Goal: Navigation & Orientation: Understand site structure

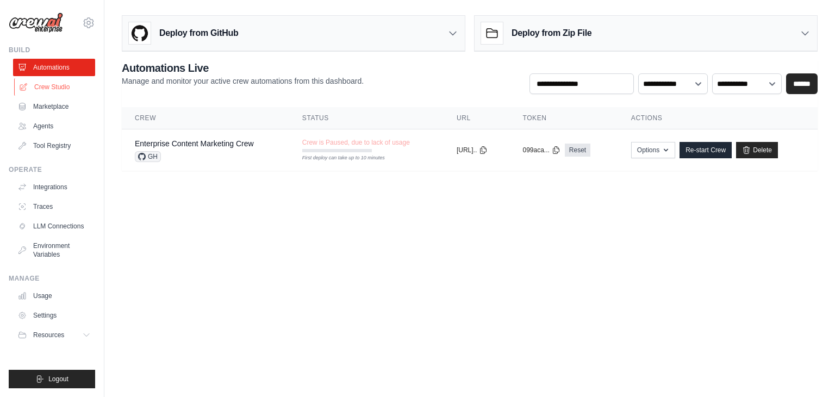
click at [68, 90] on link "Crew Studio" at bounding box center [55, 86] width 82 height 17
click at [64, 85] on link "Crew Studio" at bounding box center [55, 86] width 82 height 17
click at [70, 83] on link "Crew Studio" at bounding box center [55, 86] width 82 height 17
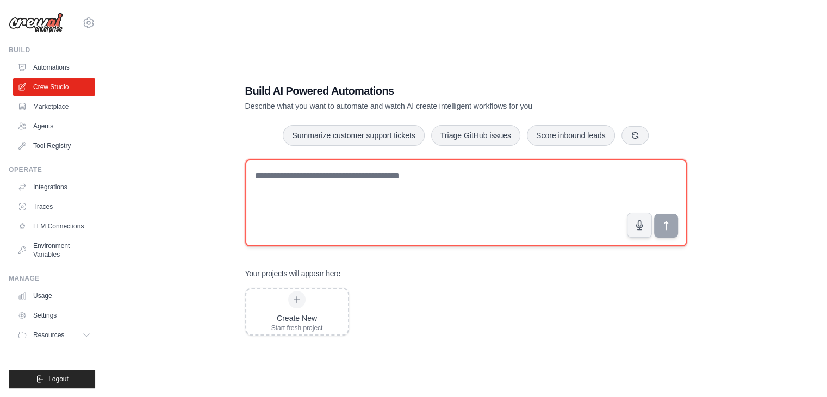
click at [384, 170] on textarea at bounding box center [465, 202] width 441 height 87
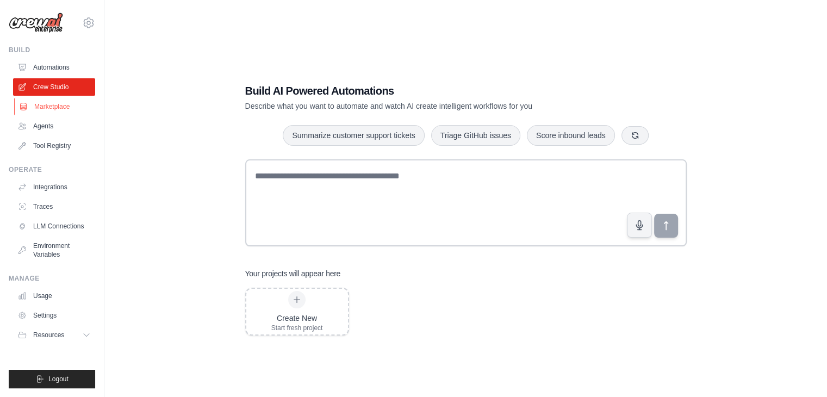
click at [65, 108] on link "Marketplace" at bounding box center [55, 106] width 82 height 17
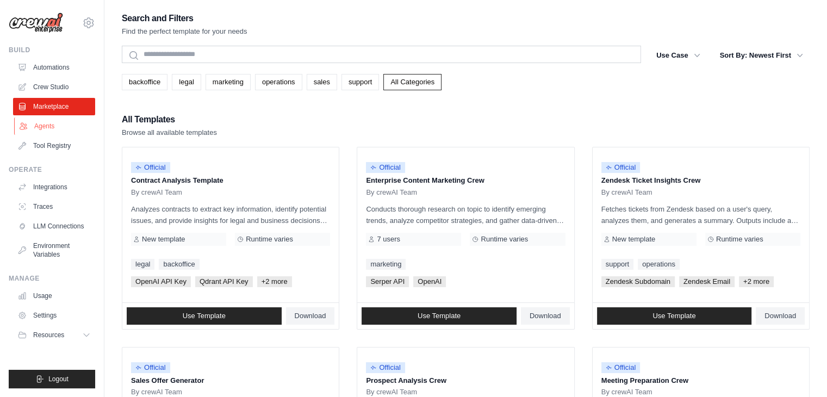
click at [57, 127] on link "Agents" at bounding box center [55, 125] width 82 height 17
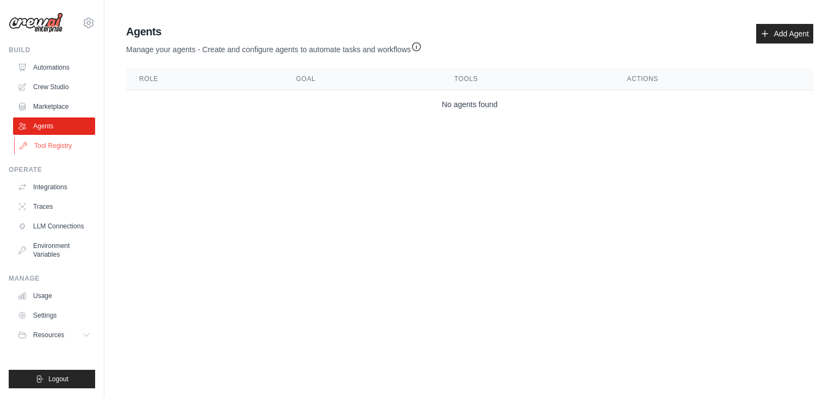
click at [76, 141] on link "Tool Registry" at bounding box center [55, 145] width 82 height 17
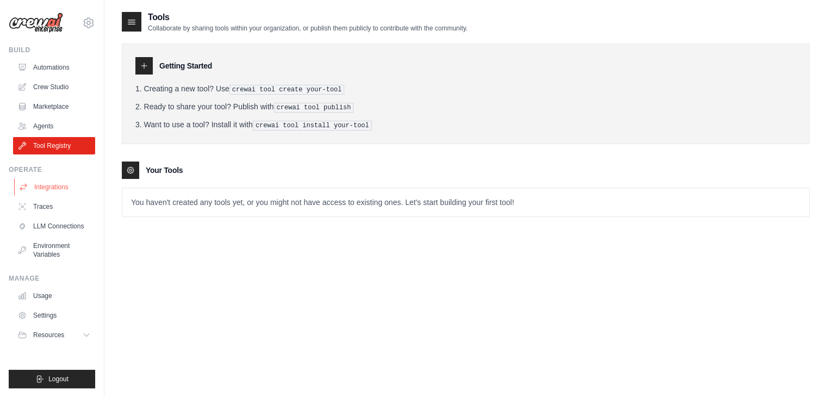
click at [80, 189] on link "Integrations" at bounding box center [55, 186] width 82 height 17
